Goal: Task Accomplishment & Management: Use online tool/utility

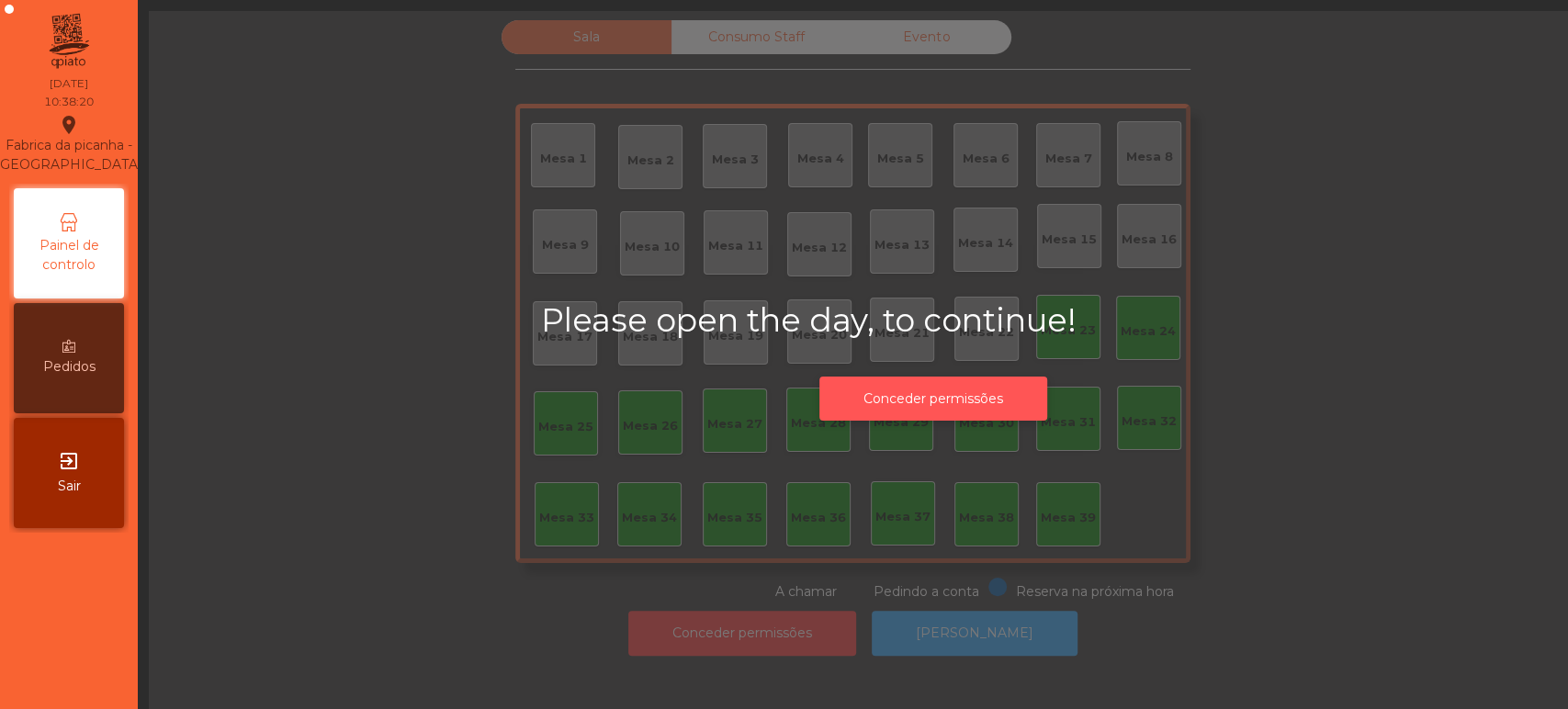
click at [873, 397] on button "Conceder permissões" at bounding box center [933, 399] width 228 height 45
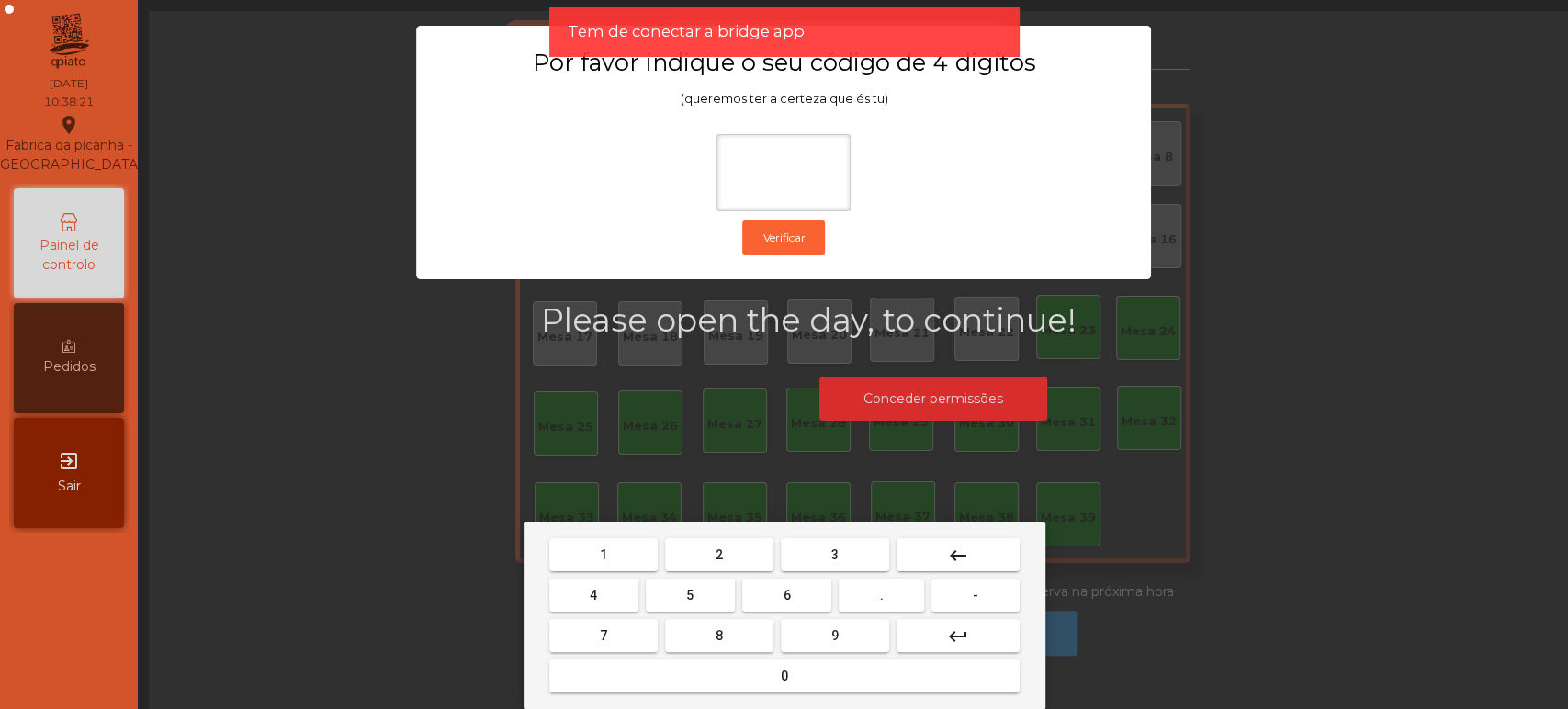
click at [603, 553] on span "1" at bounding box center [603, 554] width 7 height 15
click at [834, 553] on span "3" at bounding box center [835, 554] width 7 height 15
click at [675, 599] on button "5" at bounding box center [691, 596] width 89 height 34
click at [716, 699] on div "1 2 3 keyboard_backspace 4 5 6 . - 7 8 9 keyboard_return 0" at bounding box center [784, 615] width 522 height 187
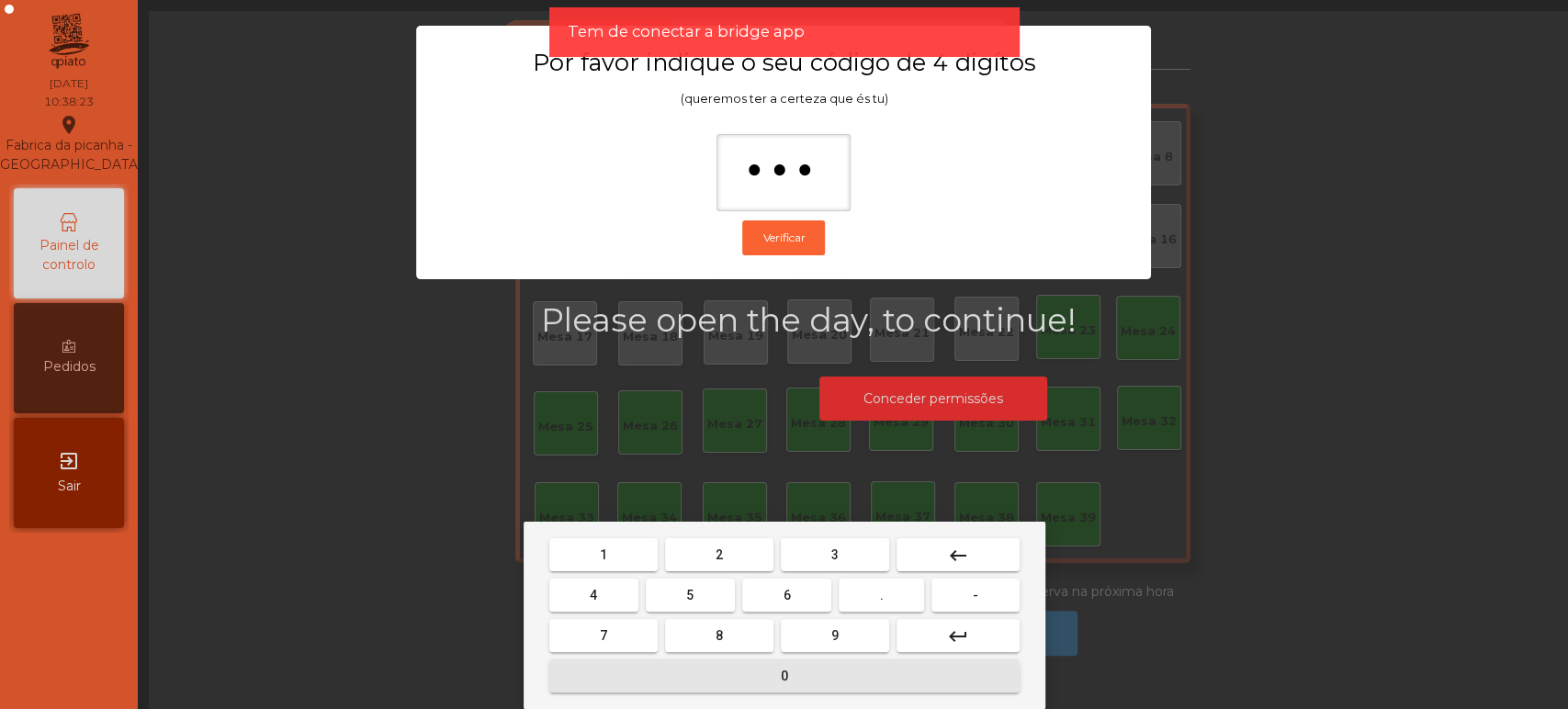
click at [764, 677] on button "0" at bounding box center [784, 675] width 471 height 34
type input "****"
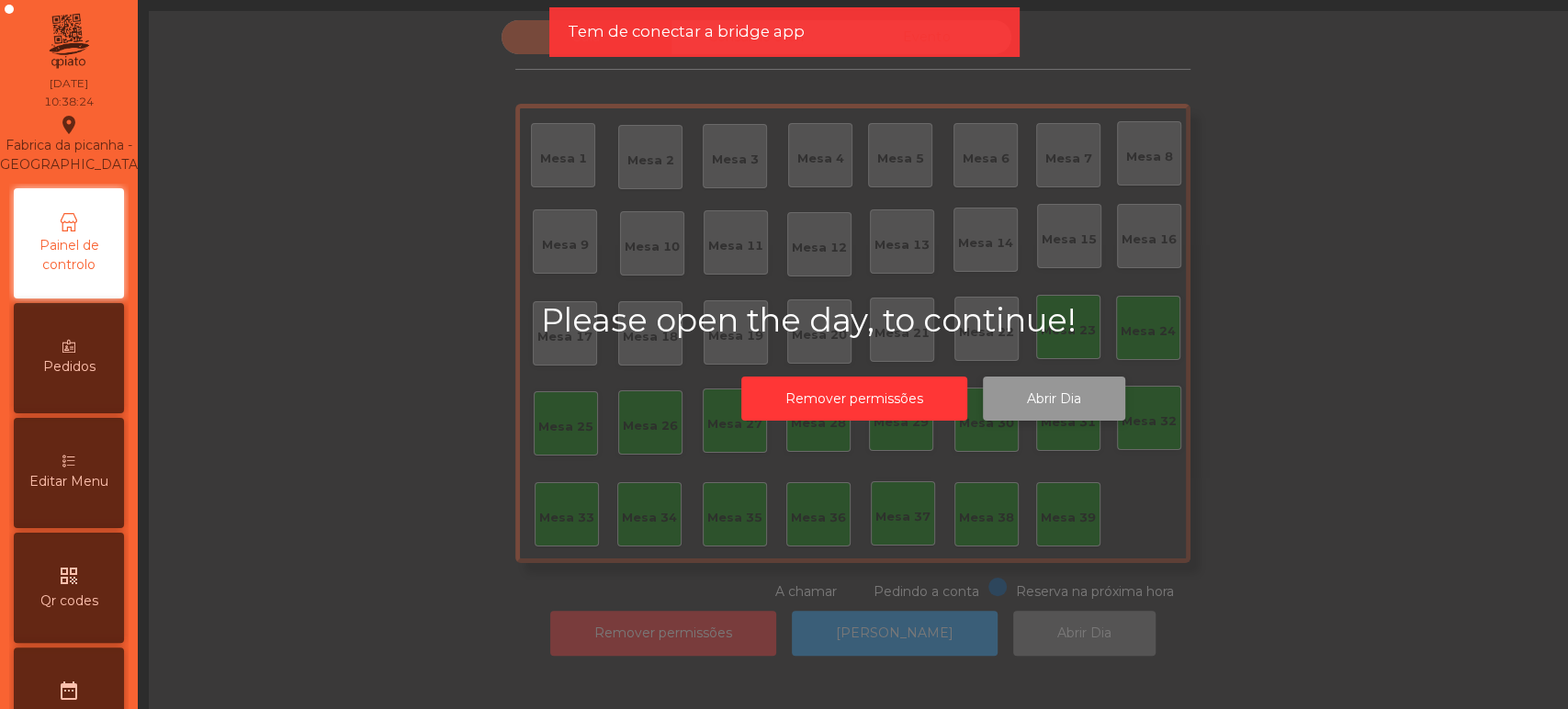
click at [1025, 390] on button "Abrir Dia" at bounding box center [1054, 399] width 142 height 45
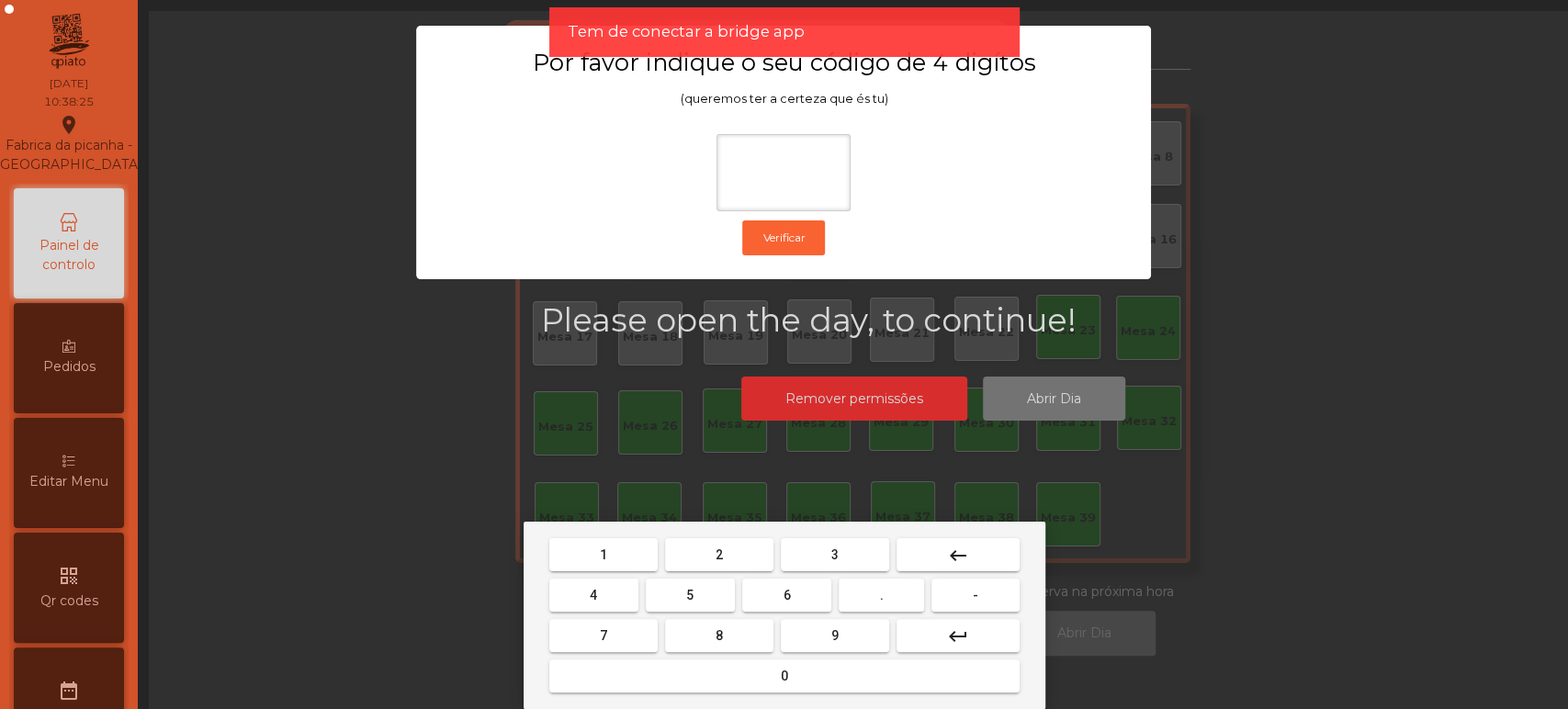
click at [603, 553] on span "1" at bounding box center [603, 554] width 7 height 15
click at [834, 553] on span "3" at bounding box center [835, 554] width 7 height 15
click at [668, 599] on button "5" at bounding box center [691, 596] width 89 height 34
type input "***"
click at [676, 685] on button "0" at bounding box center [784, 675] width 471 height 34
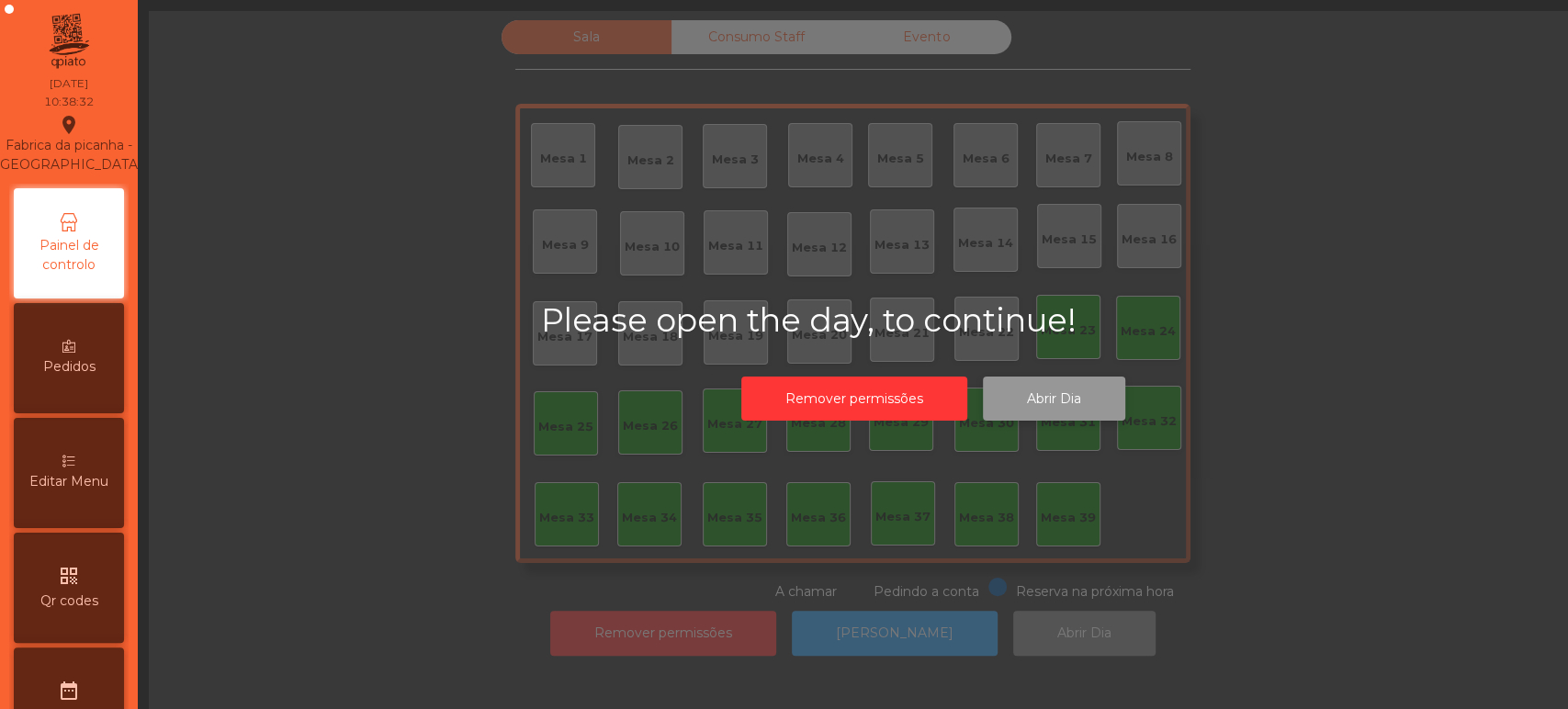
click at [1054, 398] on button "Abrir Dia" at bounding box center [1054, 399] width 142 height 45
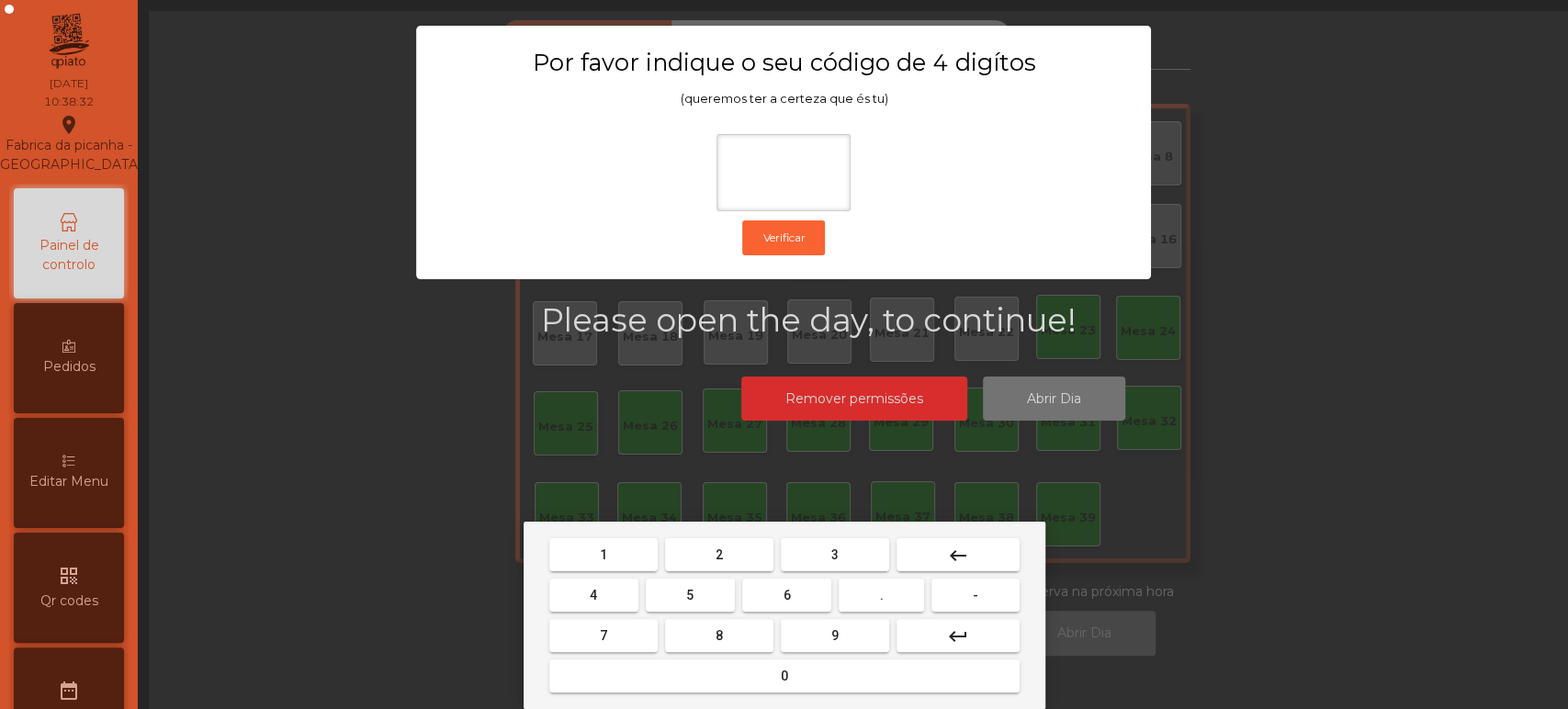
click at [603, 553] on span "1" at bounding box center [603, 554] width 7 height 15
click at [833, 560] on span "3" at bounding box center [835, 554] width 7 height 15
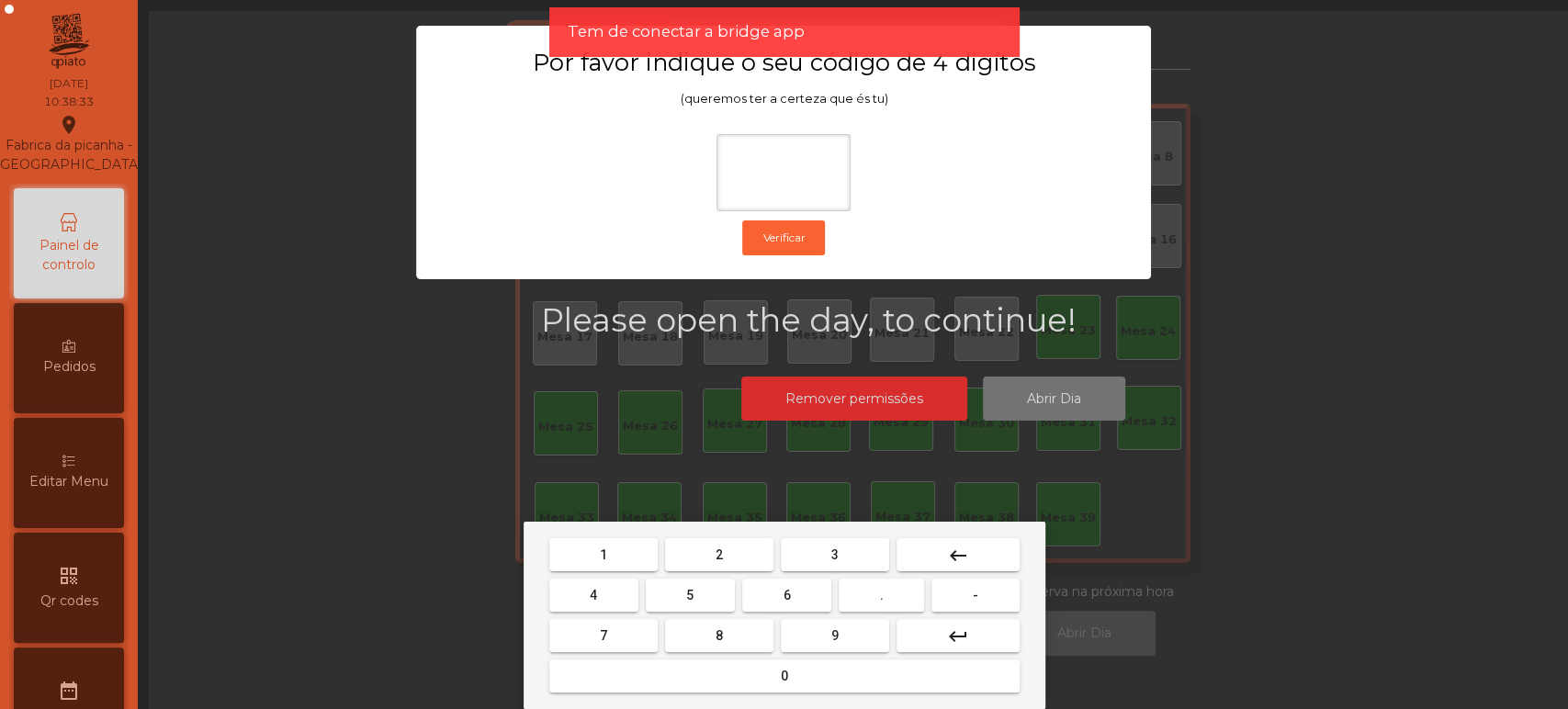
click at [690, 595] on span "5" at bounding box center [689, 595] width 7 height 15
click at [745, 683] on button "0" at bounding box center [784, 675] width 471 height 34
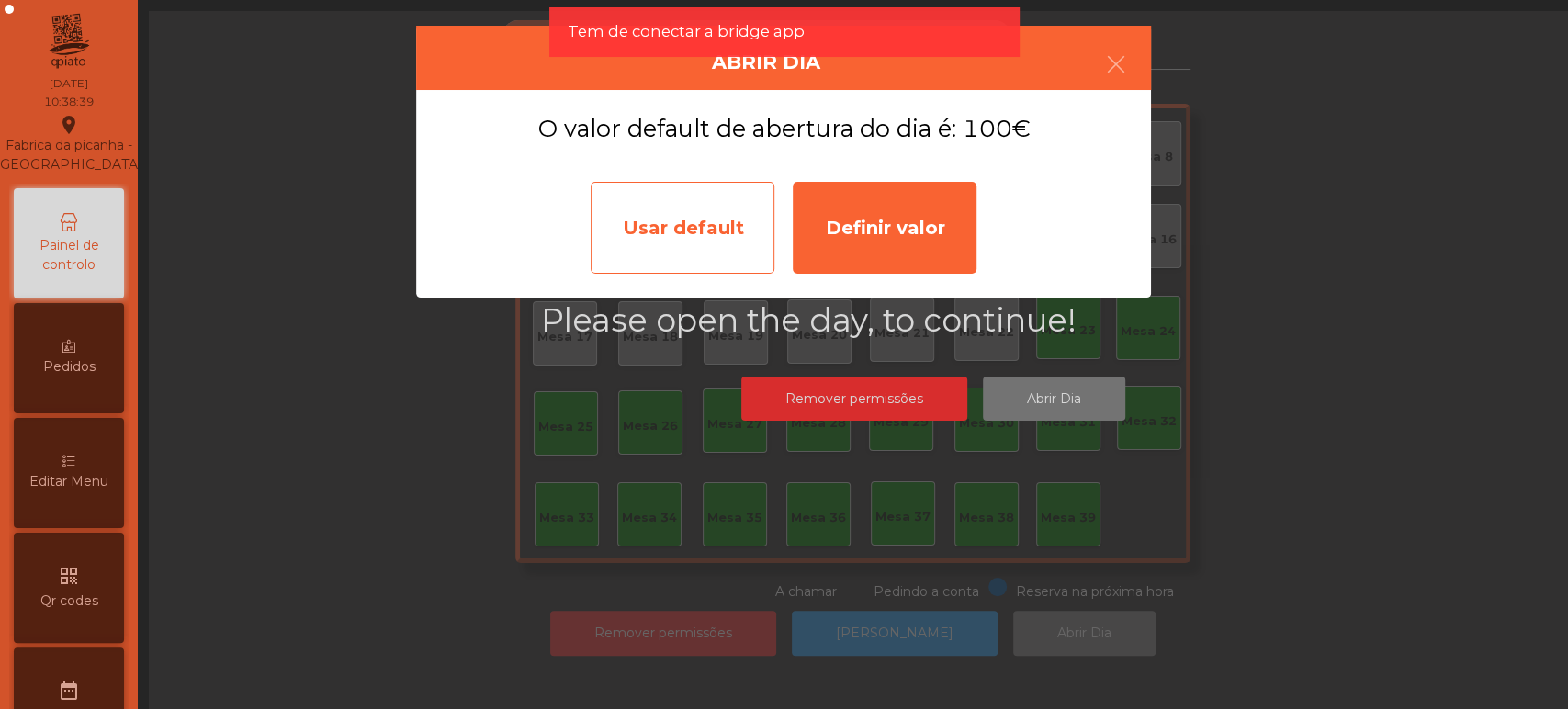
click at [723, 197] on div "Usar default" at bounding box center [683, 227] width 184 height 92
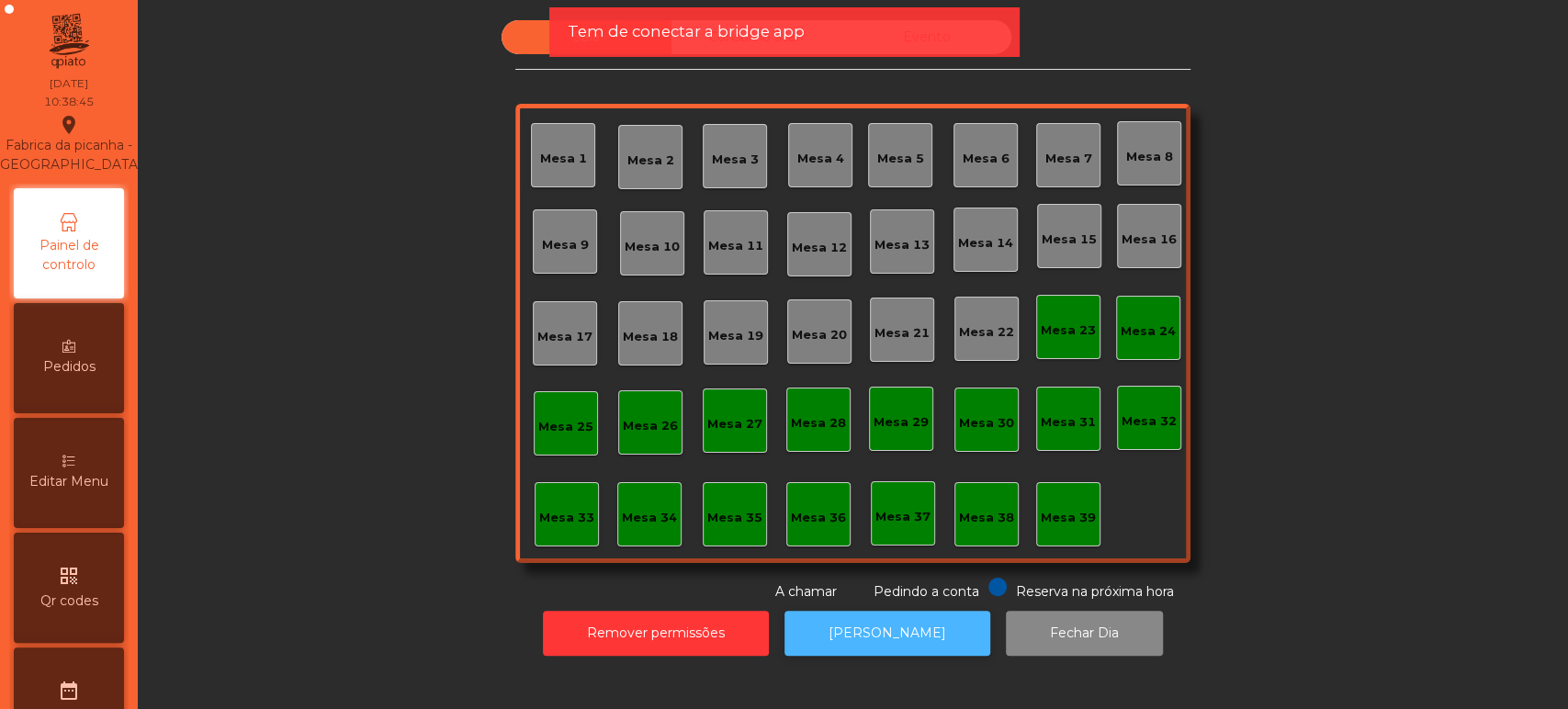
click at [912, 652] on button "[PERSON_NAME]" at bounding box center [887, 633] width 206 height 45
click at [1233, 369] on div "Sala Consumo Staff Evento Mesa 1 [GEOGRAPHIC_DATA] 3 Mesa 4 Mesa 5 Mesa 6 [GEOG…" at bounding box center [853, 310] width 1381 height 581
